Goal: Obtain resource: Download file/media

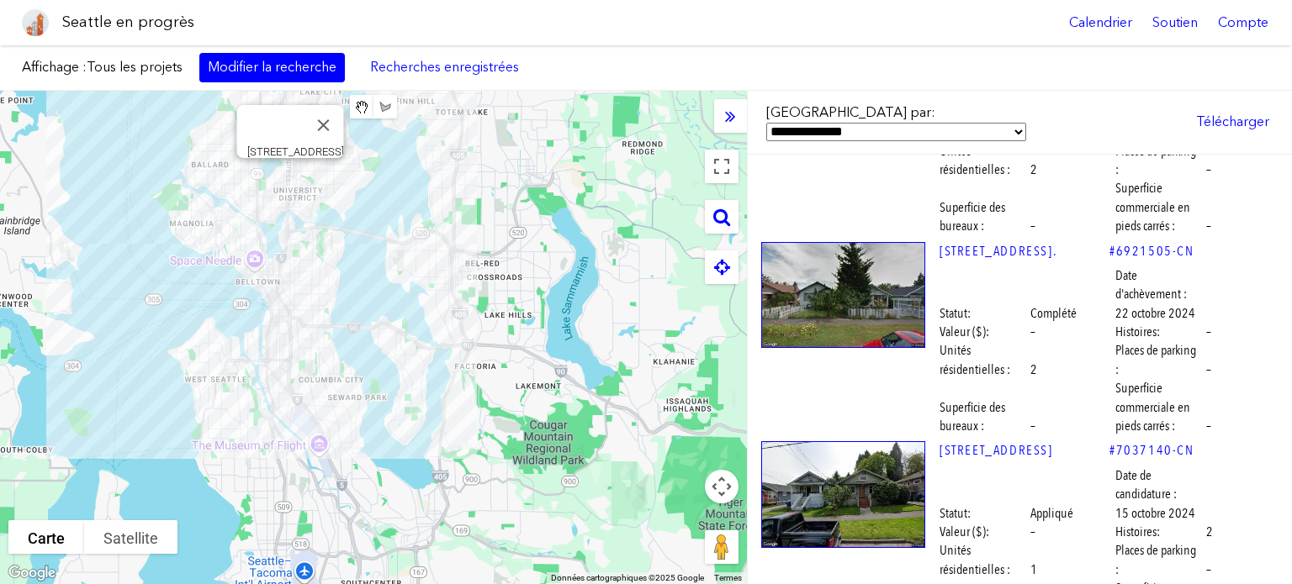
scroll to position [36160, 0]
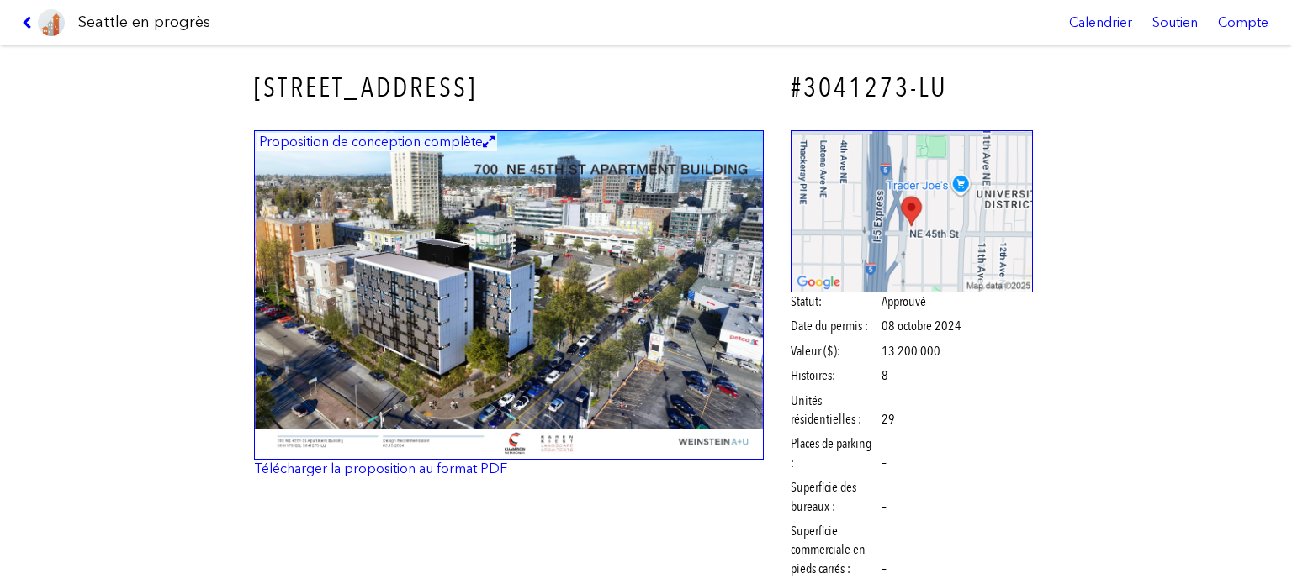
click at [526, 281] on img at bounding box center [509, 295] width 510 height 330
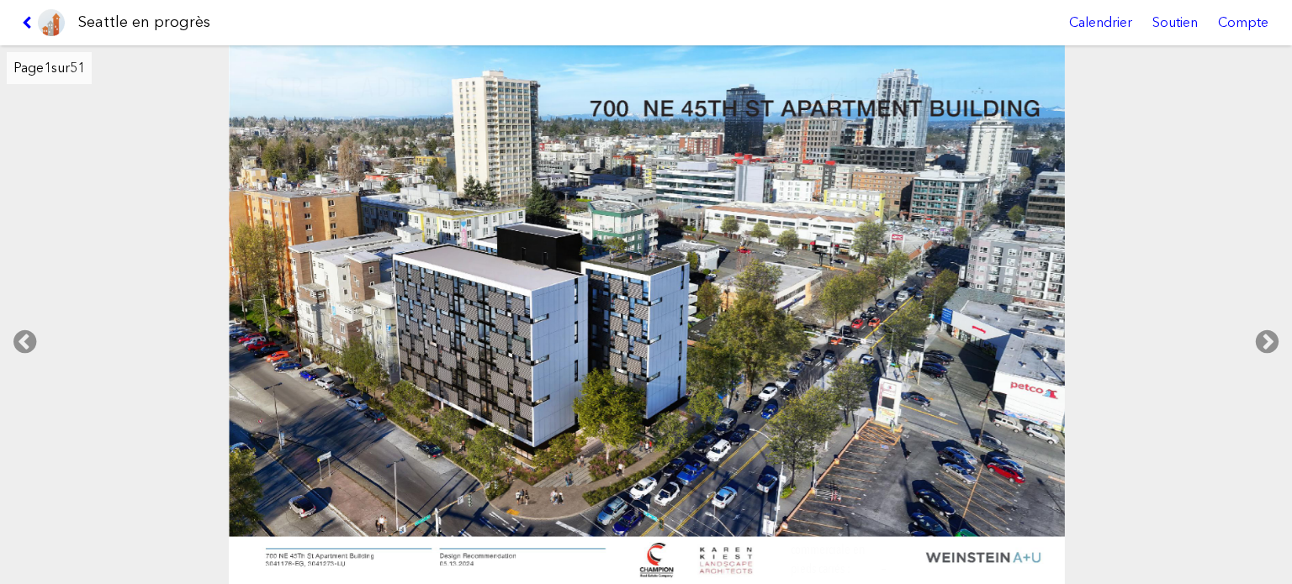
click at [20, 19] on link at bounding box center [43, 22] width 56 height 45
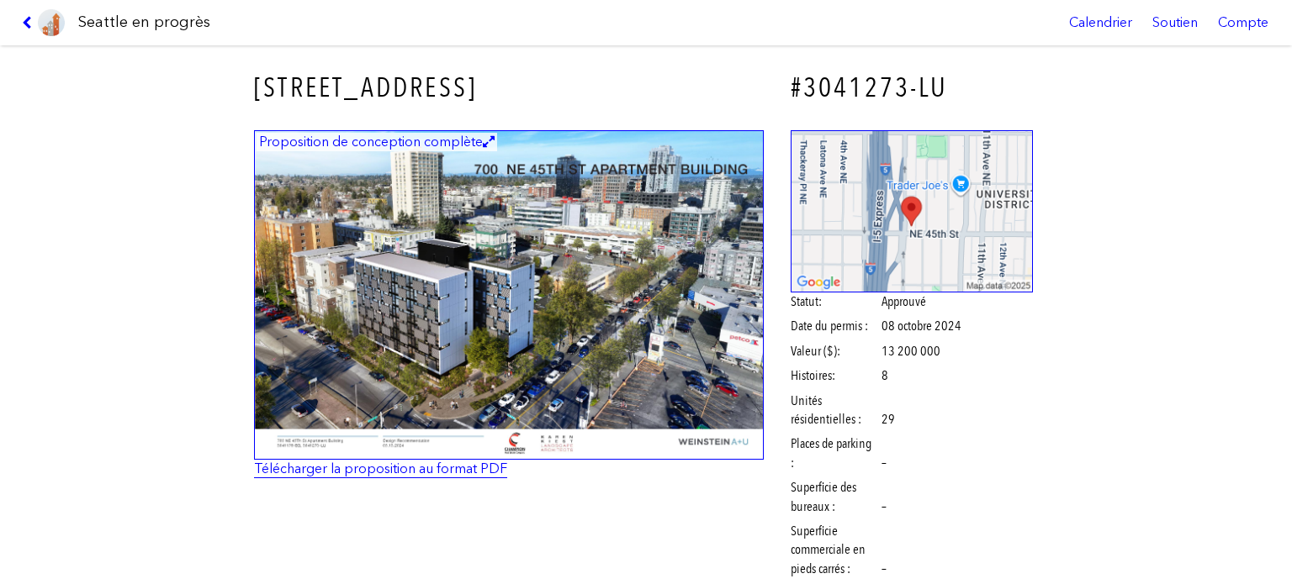
click at [311, 468] on font "Télécharger la proposition au format PDF" at bounding box center [380, 469] width 253 height 16
drag, startPoint x: 24, startPoint y: 13, endPoint x: 266, endPoint y: 79, distance: 250.9
click at [24, 13] on link at bounding box center [43, 22] width 56 height 45
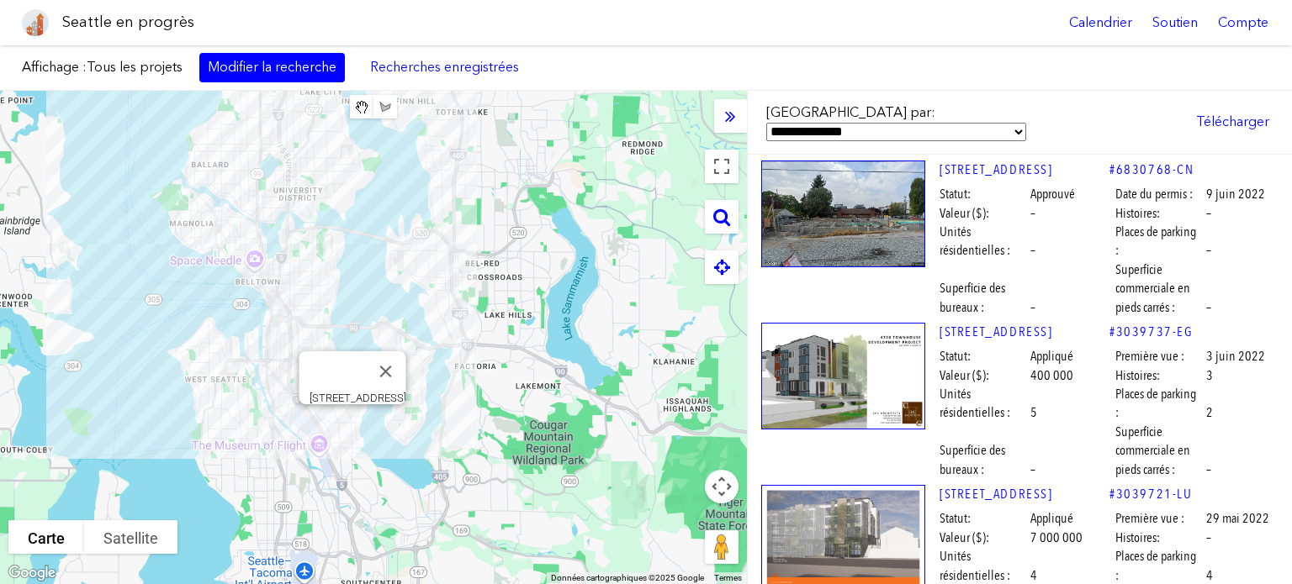
scroll to position [64752, 0]
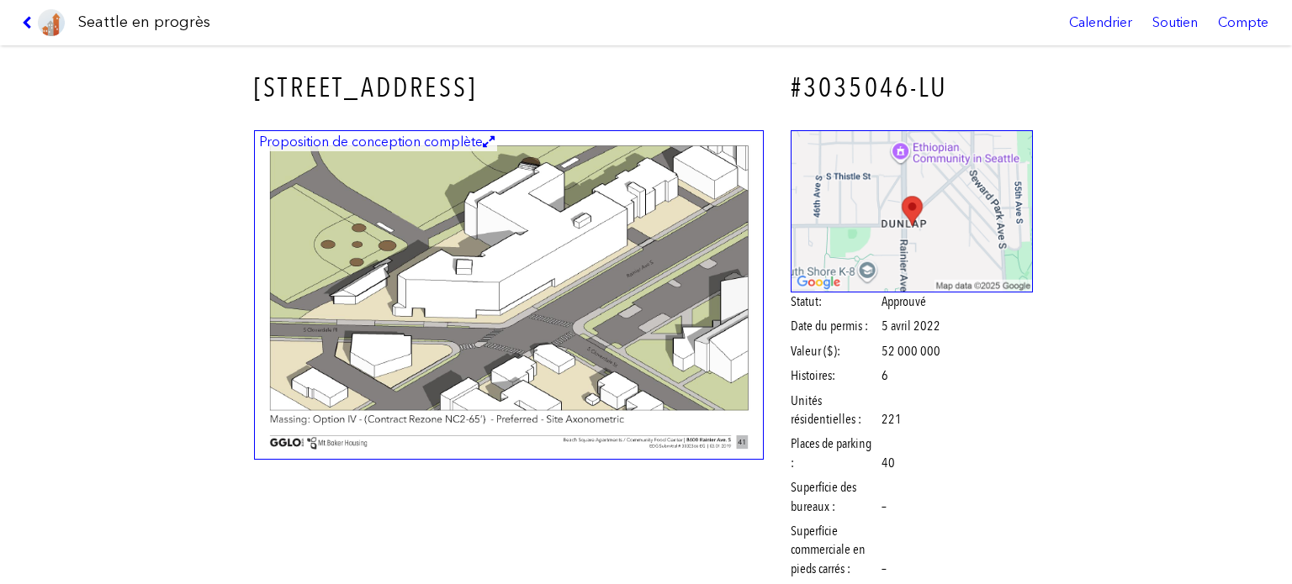
click at [515, 251] on img at bounding box center [509, 295] width 510 height 330
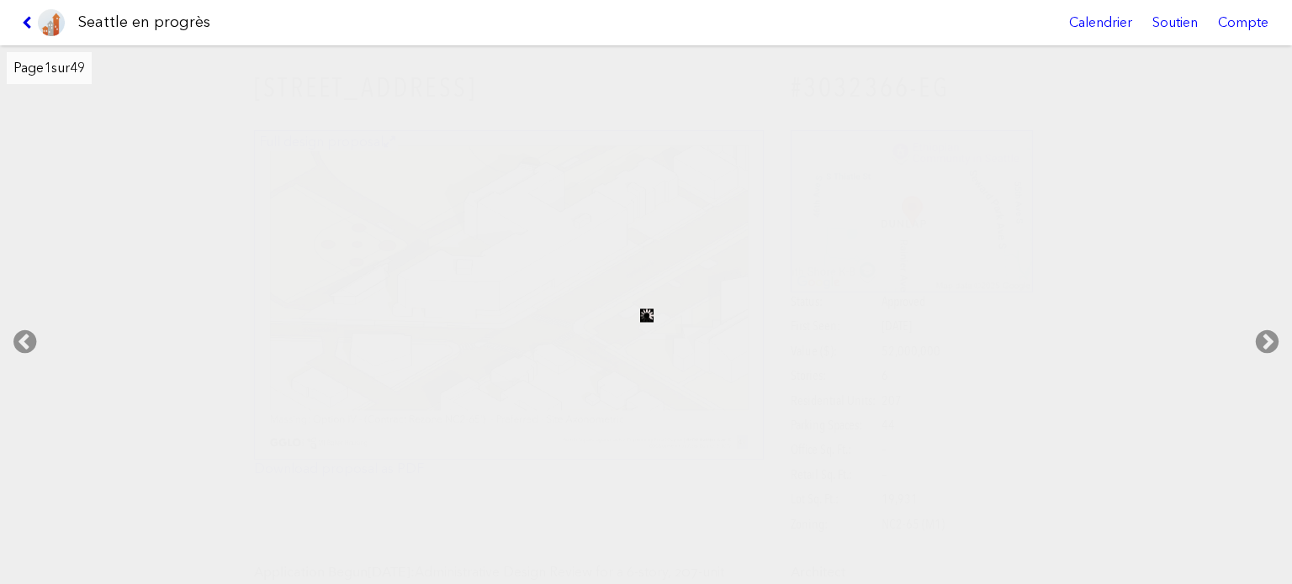
click at [22, 16] on icon at bounding box center [30, 22] width 16 height 13
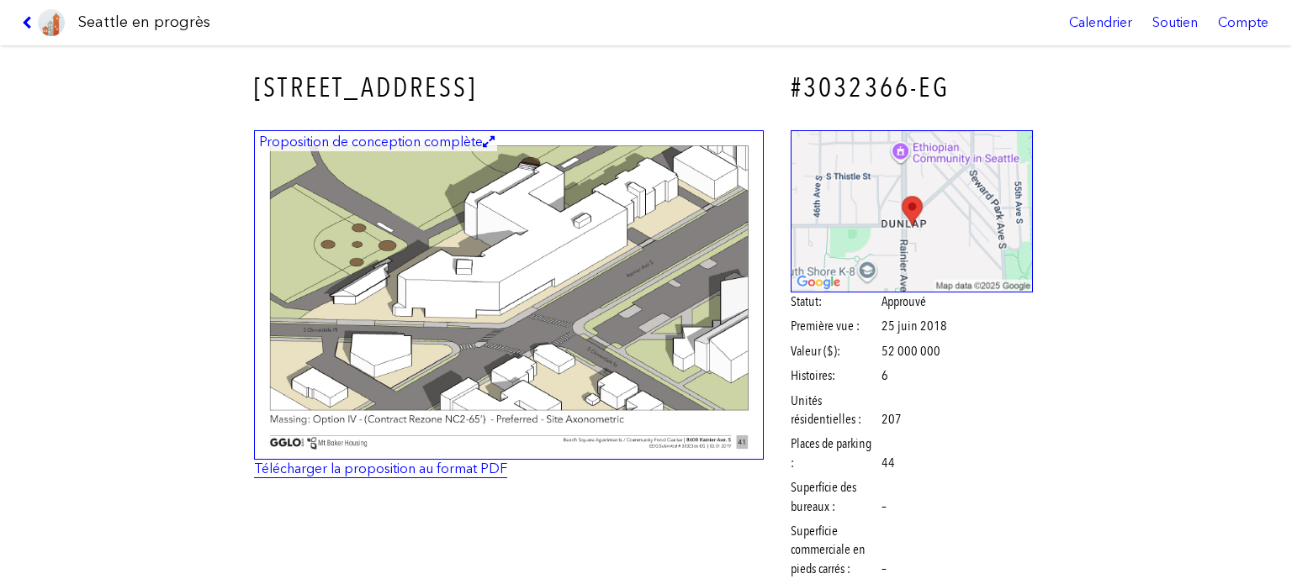
click at [423, 468] on font "Télécharger la proposition au format PDF" at bounding box center [380, 469] width 253 height 16
click at [24, 18] on icon at bounding box center [30, 22] width 16 height 13
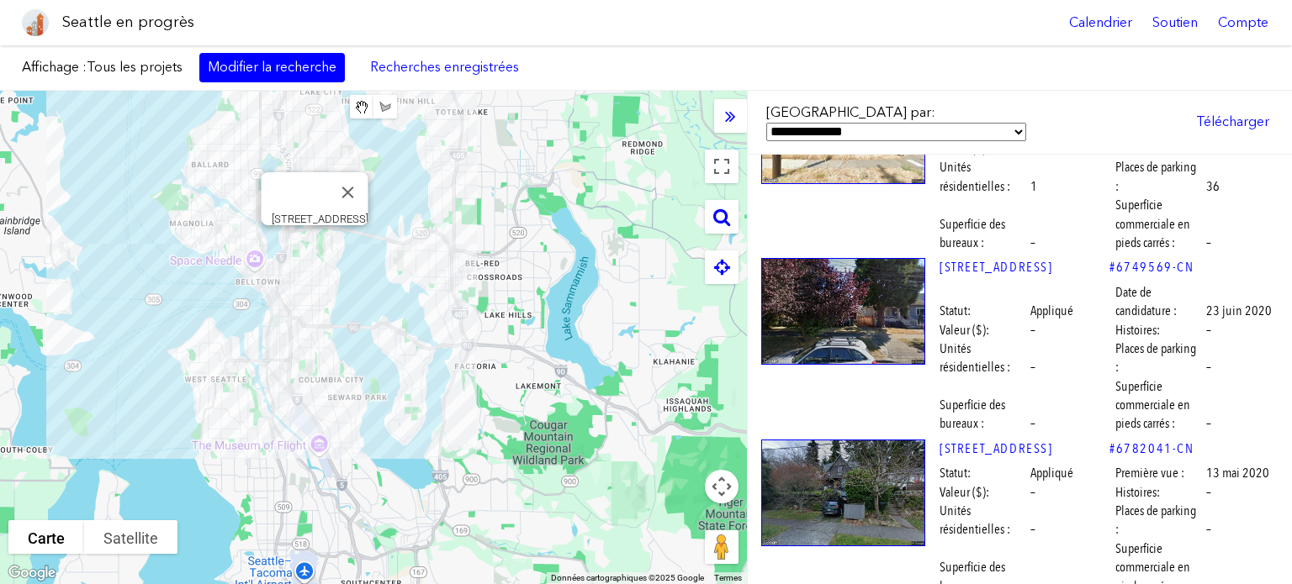
scroll to position [73078, 0]
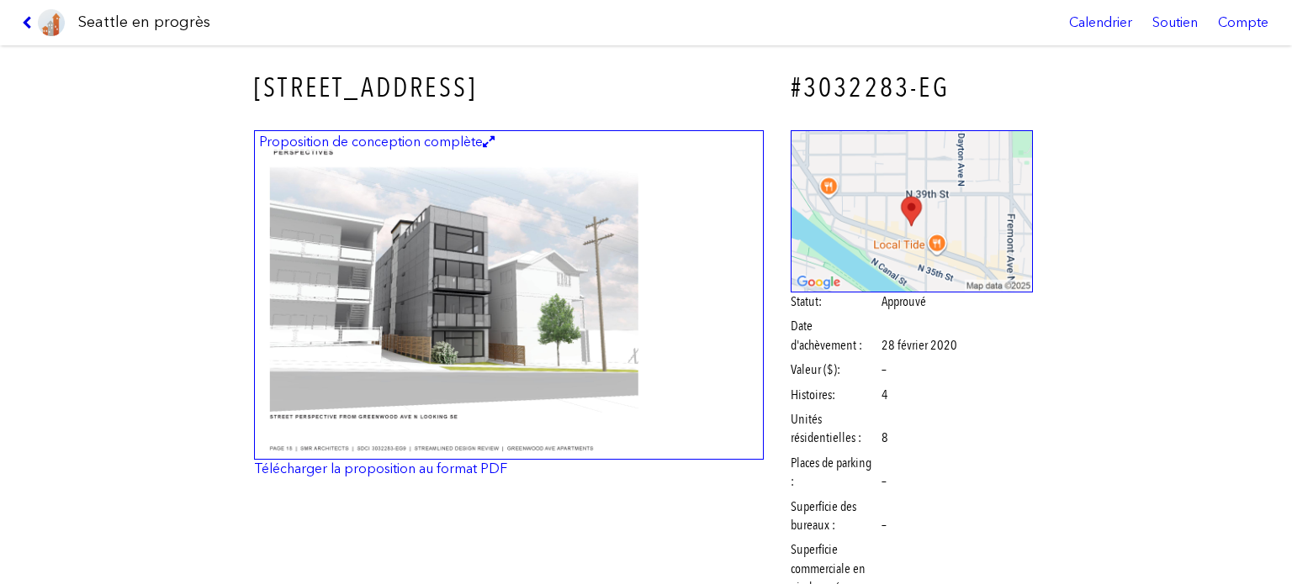
click at [23, 26] on icon at bounding box center [30, 22] width 16 height 13
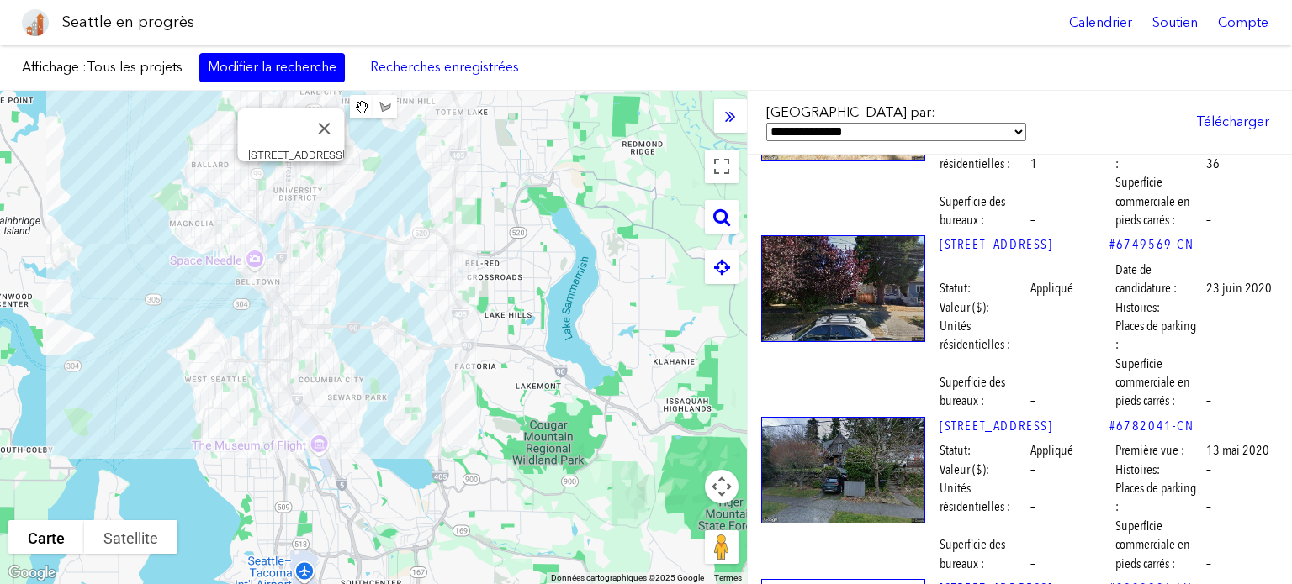
scroll to position [73330, 0]
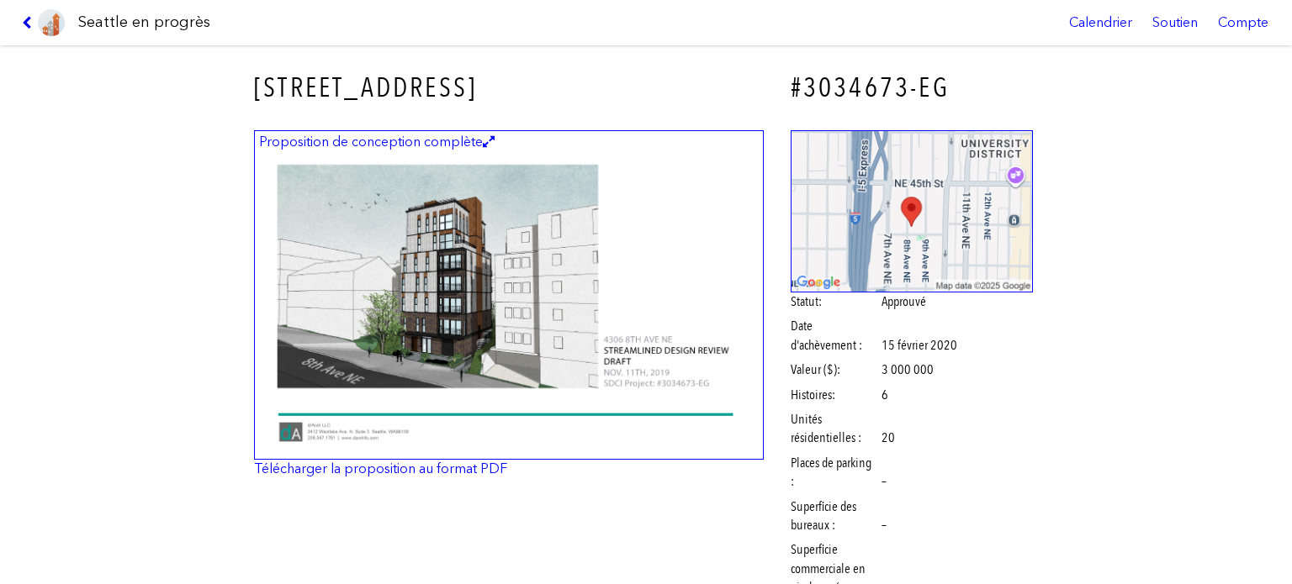
click at [24, 17] on icon at bounding box center [30, 22] width 16 height 13
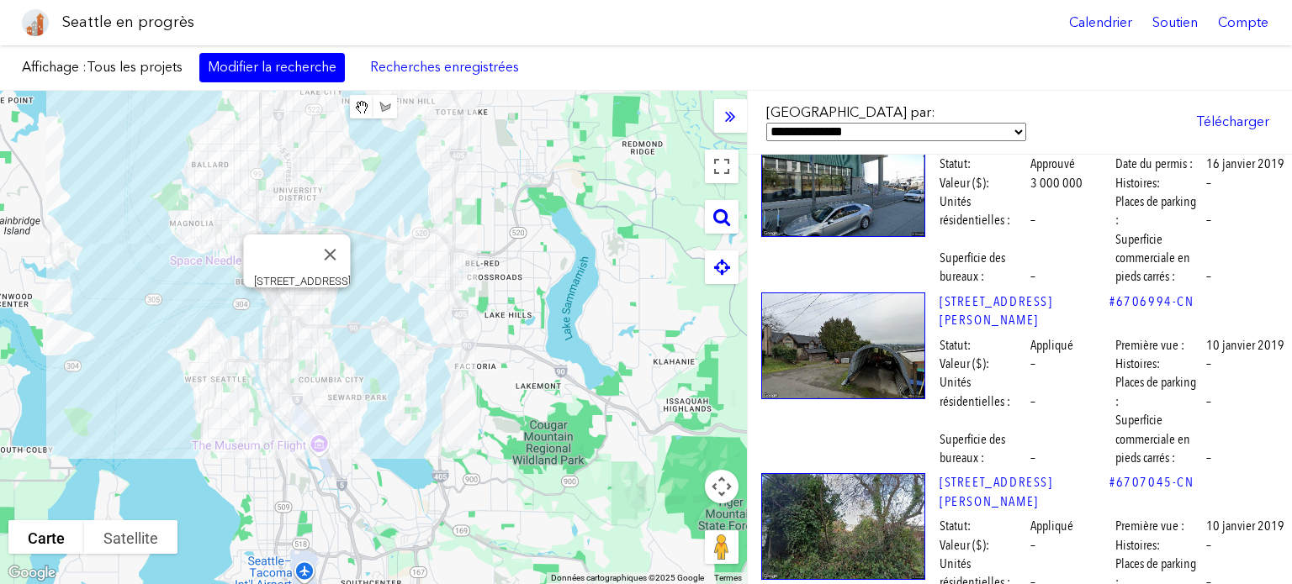
scroll to position [78460, 0]
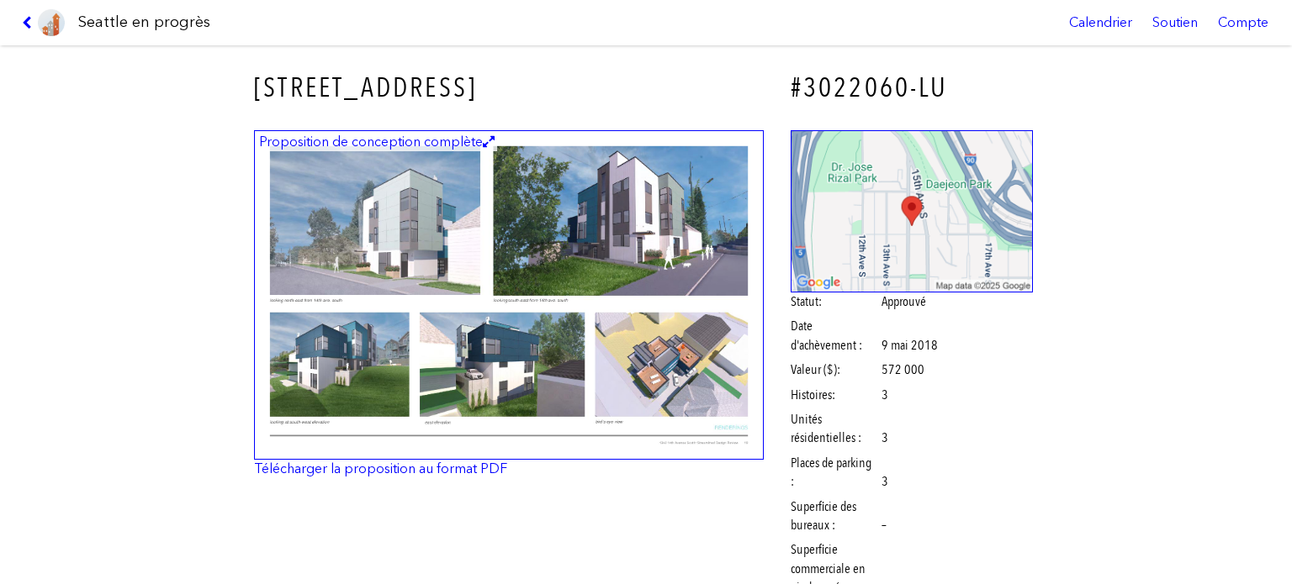
click at [400, 366] on img at bounding box center [509, 295] width 510 height 330
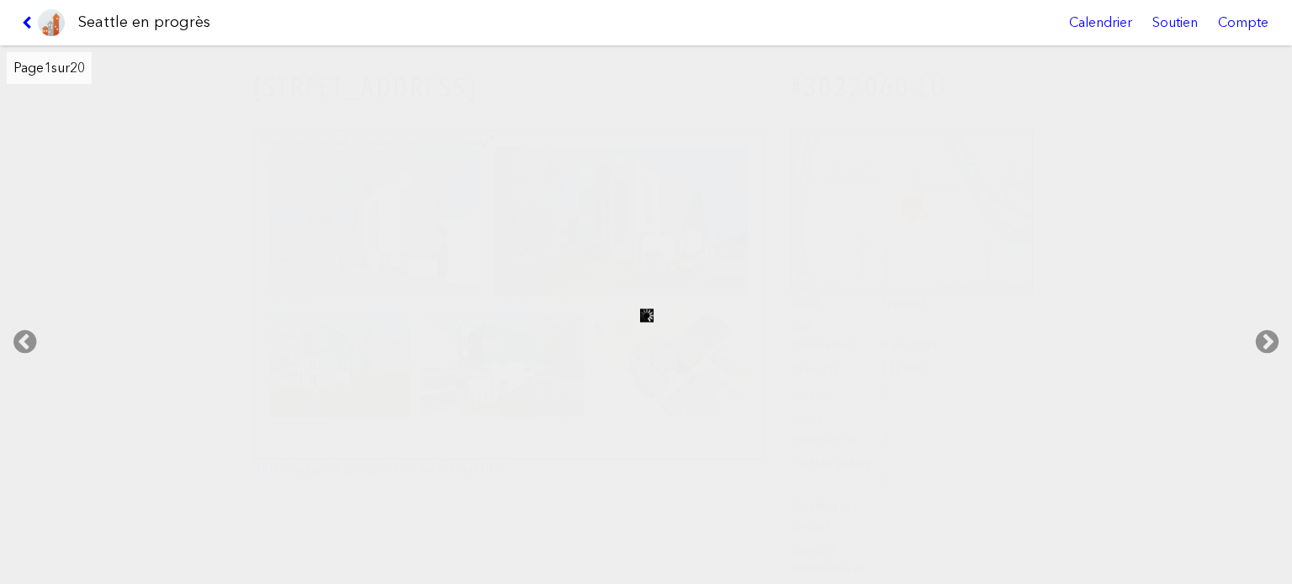
click at [30, 12] on link at bounding box center [43, 22] width 56 height 45
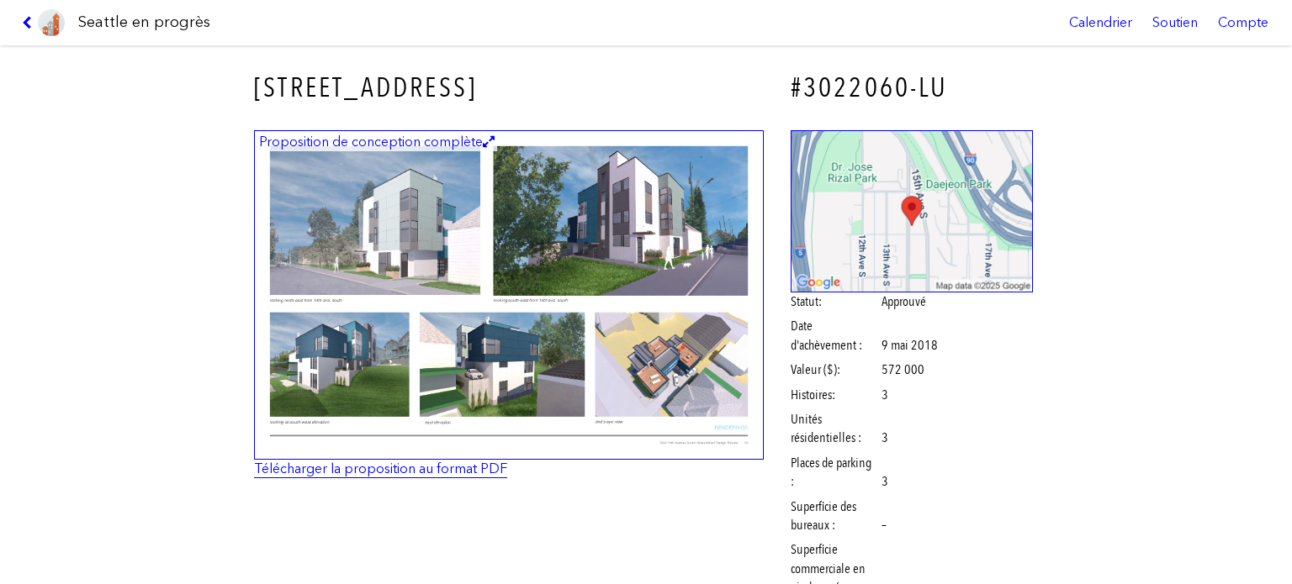
click at [425, 469] on font "Télécharger la proposition au format PDF" at bounding box center [380, 469] width 253 height 16
drag, startPoint x: 34, startPoint y: 19, endPoint x: 367, endPoint y: 172, distance: 367.6
click at [33, 19] on icon at bounding box center [30, 22] width 16 height 13
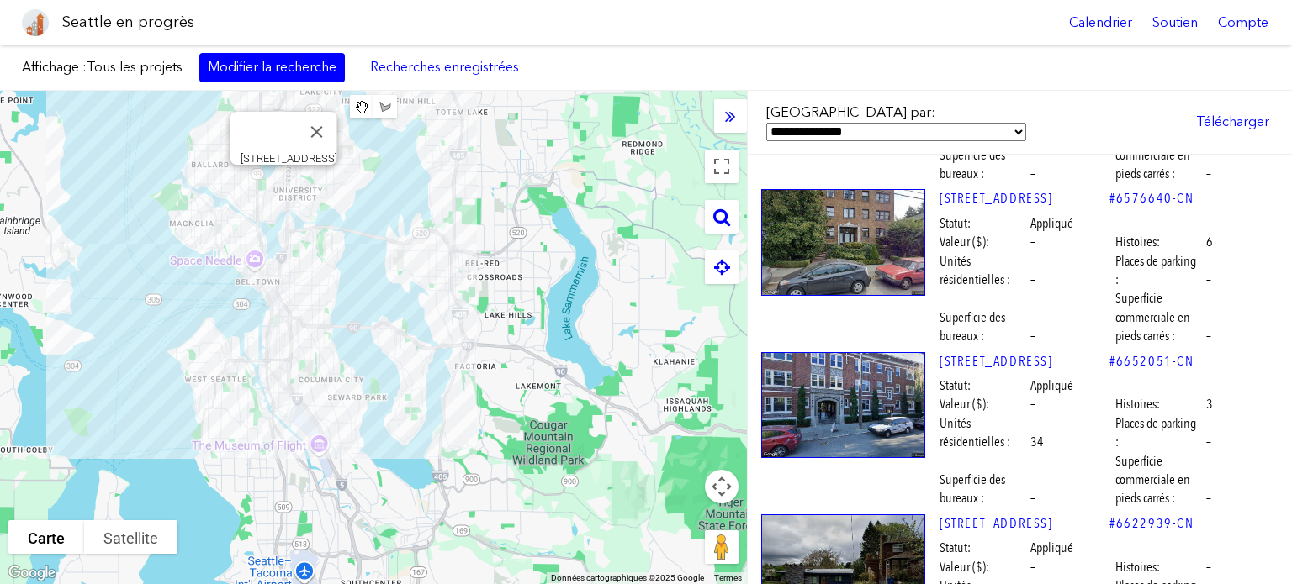
scroll to position [86764, 0]
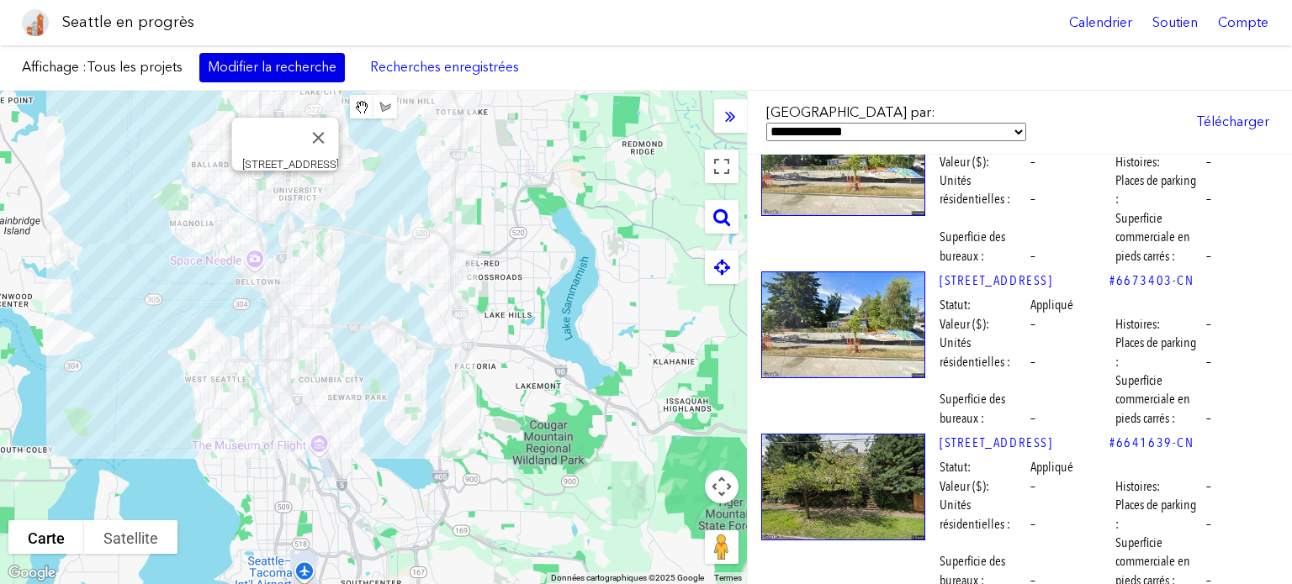
click at [283, 69] on font "Modifier la recherche" at bounding box center [272, 67] width 129 height 16
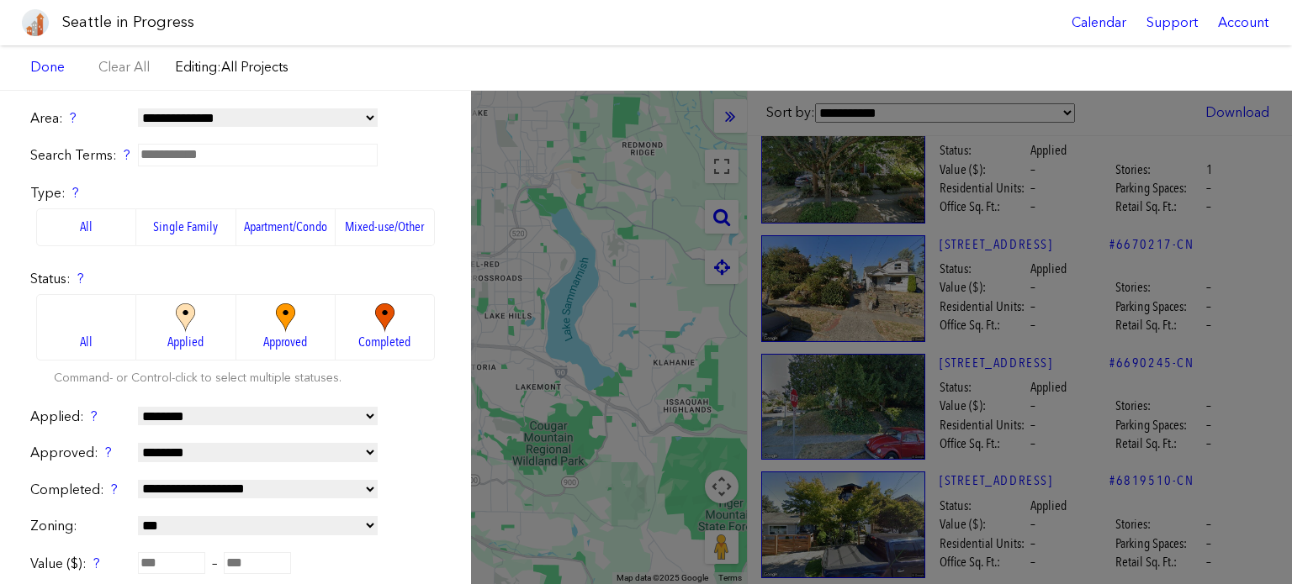
scroll to position [58957, 0]
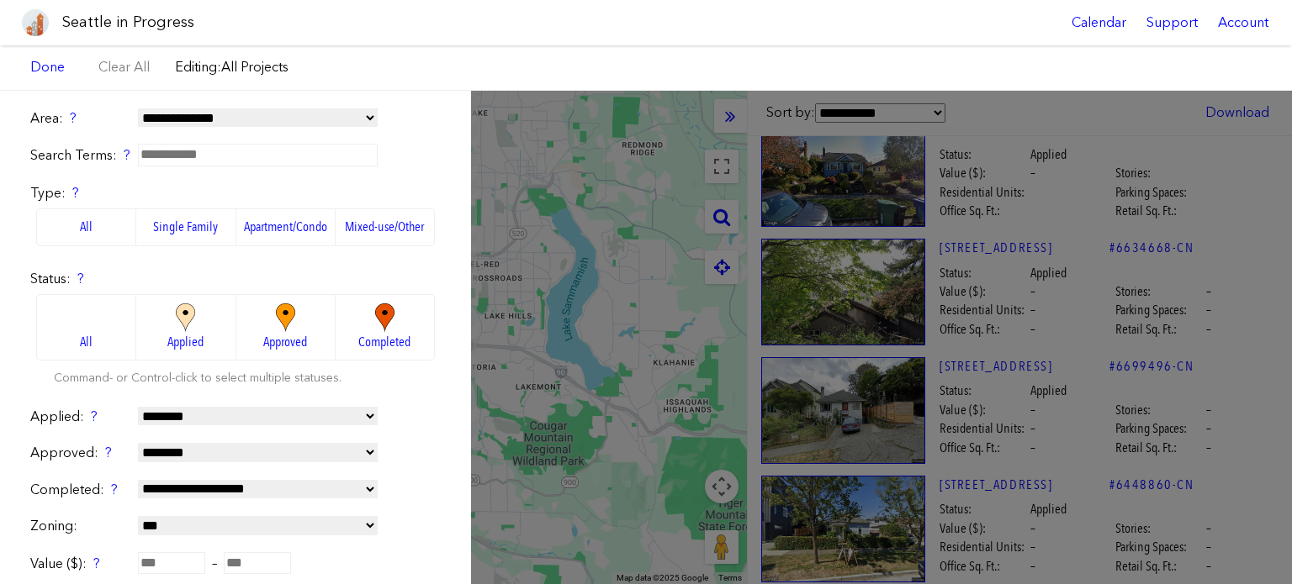
click at [177, 226] on label "Single Family" at bounding box center [185, 227] width 99 height 37
click at [591, 8] on div "Seattle in Progress Calendar Support Account" at bounding box center [646, 22] width 1292 height 45
click at [629, 157] on div "**********" at bounding box center [646, 338] width 1292 height 494
